Goal: Check status: Check status

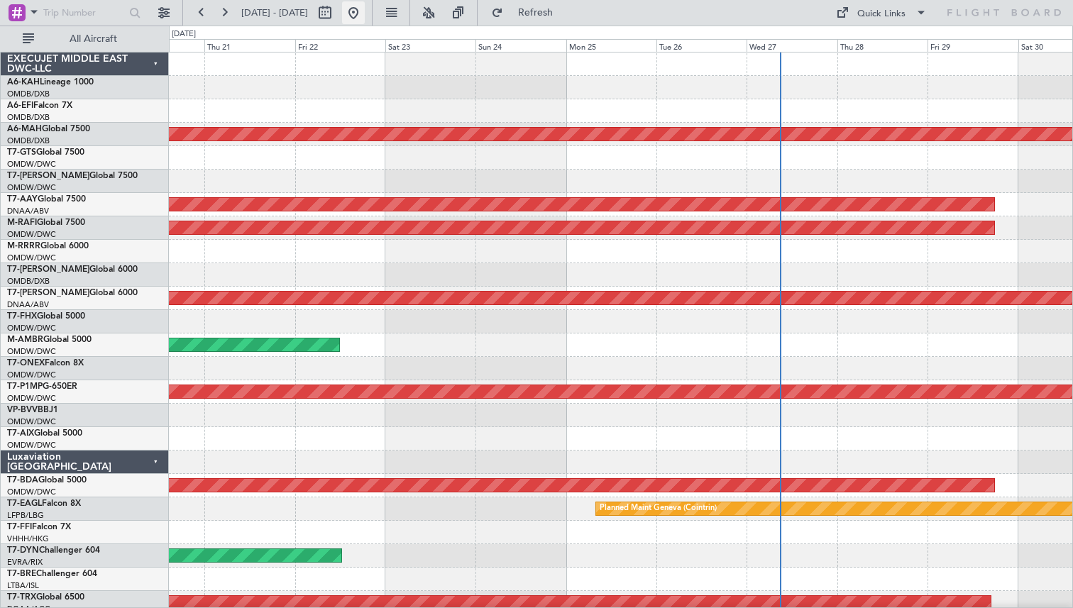
click at [365, 4] on button at bounding box center [353, 12] width 23 height 23
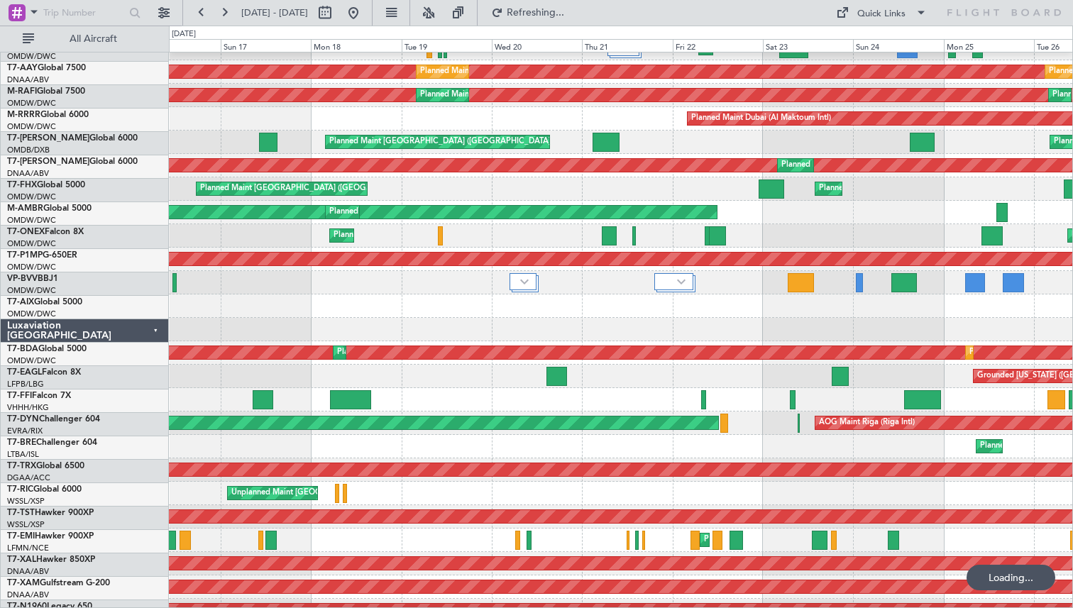
scroll to position [133, 0]
